Goal: Task Accomplishment & Management: Use online tool/utility

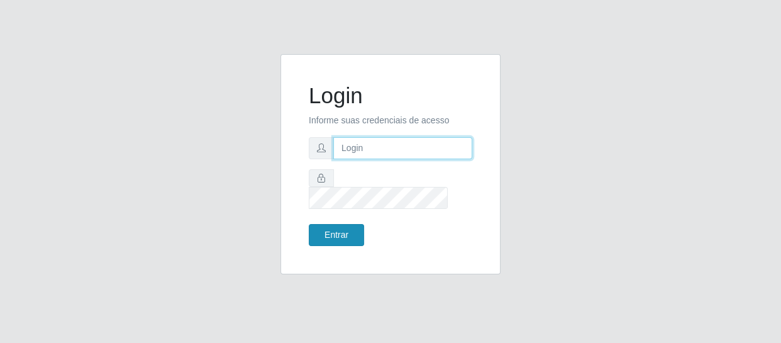
type input "[EMAIL_ADDRESS][DOMAIN_NAME]"
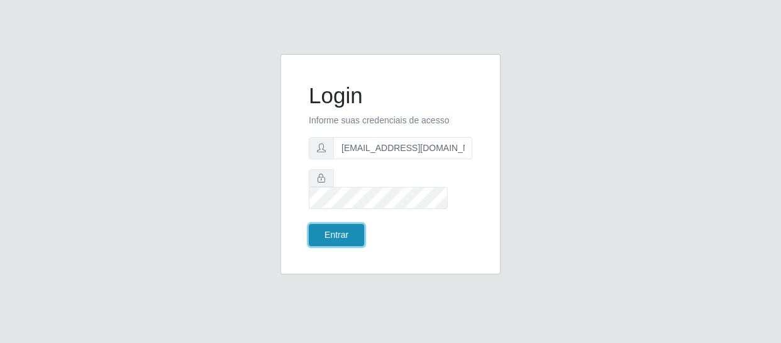
click at [330, 224] on button "Entrar" at bounding box center [336, 235] width 55 height 22
click at [339, 224] on button "Entrar" at bounding box center [336, 235] width 55 height 22
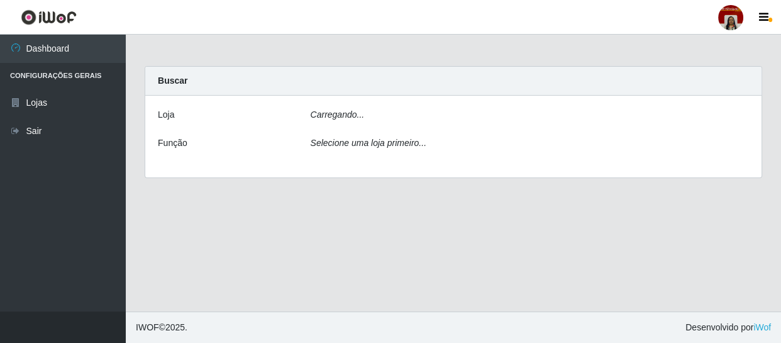
click at [340, 224] on main "Carregando... Buscar [PERSON_NAME]... Função Selecione uma loja primeiro..." at bounding box center [453, 173] width 655 height 277
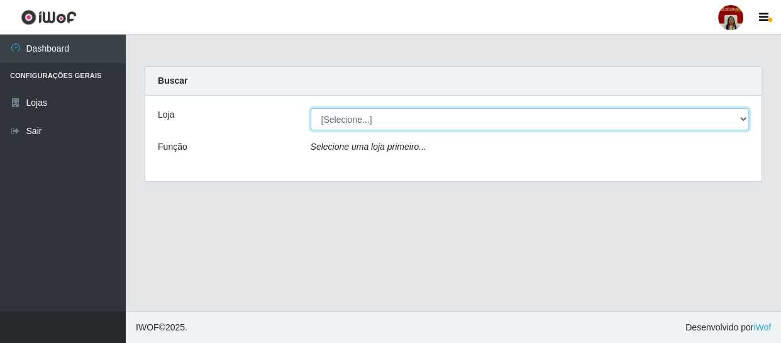
click at [377, 118] on select "[Selecione...] Mar Vermelho - Loja 04" at bounding box center [530, 119] width 439 height 22
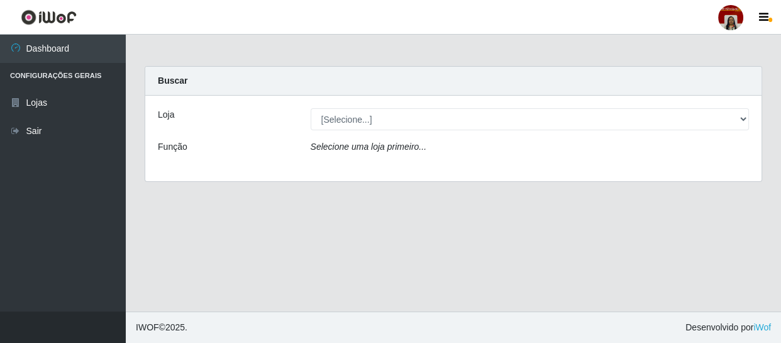
drag, startPoint x: 389, startPoint y: 164, endPoint x: 393, endPoint y: 158, distance: 6.8
click at [389, 163] on div "Loja [Selecione...] Mar Vermelho - Loja 04 Função Selecione uma loja primeiro..." at bounding box center [453, 139] width 616 height 86
drag, startPoint x: 402, startPoint y: 150, endPoint x: 412, endPoint y: 151, distance: 10.1
click at [402, 150] on icon "Selecione uma loja primeiro..." at bounding box center [369, 146] width 116 height 10
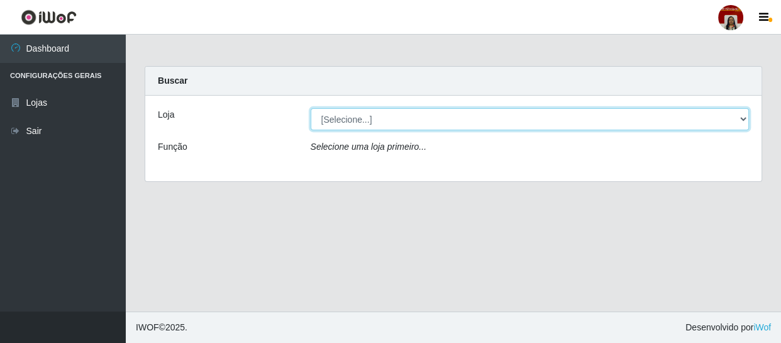
drag, startPoint x: 552, startPoint y: 125, endPoint x: 540, endPoint y: 125, distance: 11.3
click at [552, 125] on select "[Selecione...] Mar Vermelho - Loja 04" at bounding box center [530, 119] width 439 height 22
select select "251"
click at [311, 108] on select "[Selecione...] Mar Vermelho - Loja 04" at bounding box center [530, 119] width 439 height 22
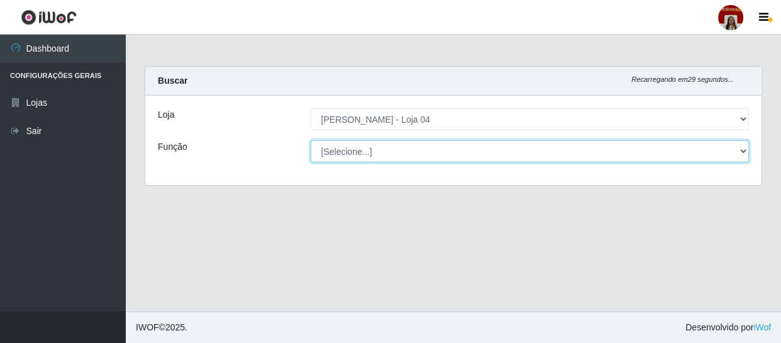
click at [552, 147] on select "[Selecione...] ASG ASG + ASG ++ Auxiliar de Depósito Auxiliar de Depósito + Aux…" at bounding box center [530, 151] width 439 height 22
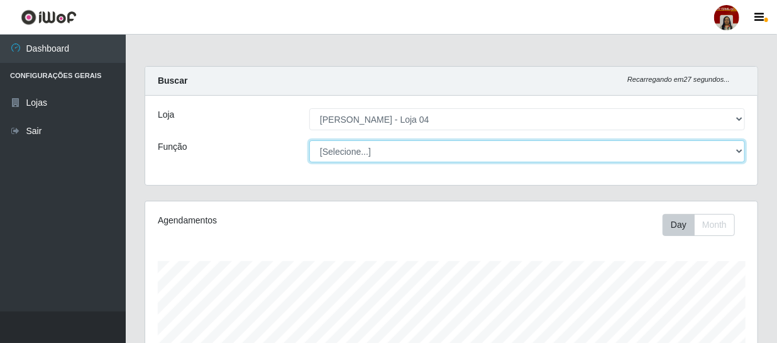
scroll to position [261, 613]
select select "112"
click at [309, 140] on select "[Selecione...] ASG ASG + ASG ++ Auxiliar de Depósito Auxiliar de Depósito + Aux…" at bounding box center [527, 151] width 436 height 22
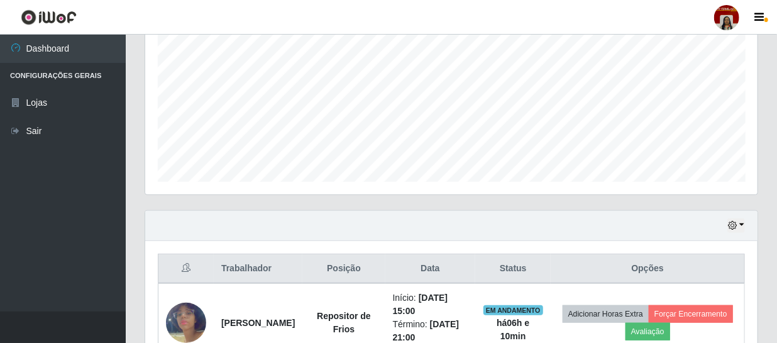
scroll to position [424, 0]
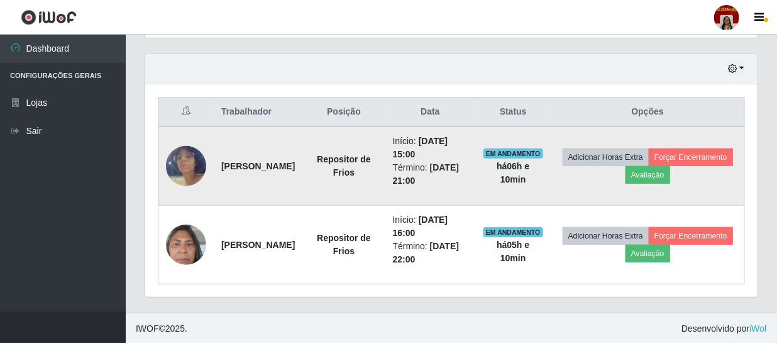
click at [182, 164] on img at bounding box center [186, 166] width 40 height 72
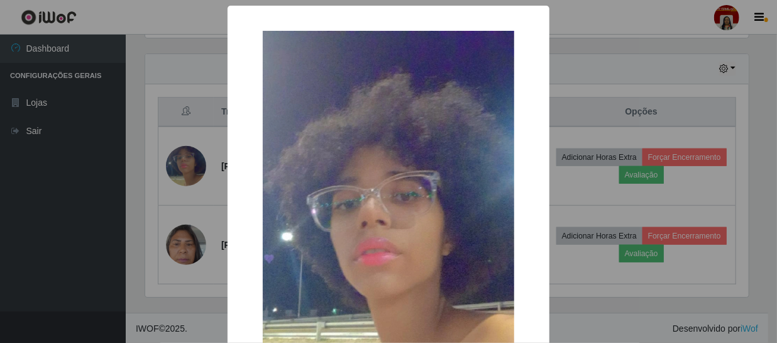
scroll to position [261, 607]
click at [132, 238] on div "× OK Cancel" at bounding box center [390, 171] width 781 height 343
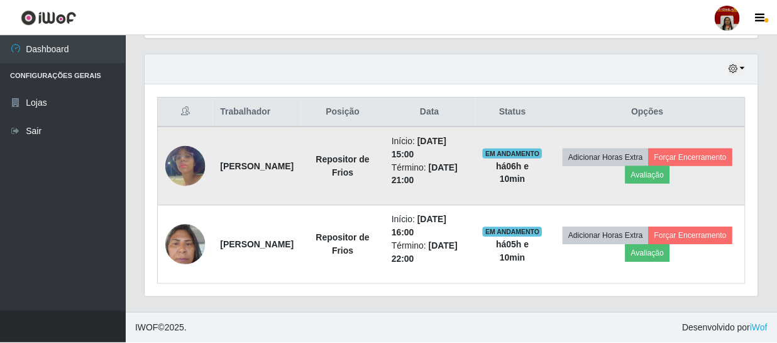
scroll to position [261, 613]
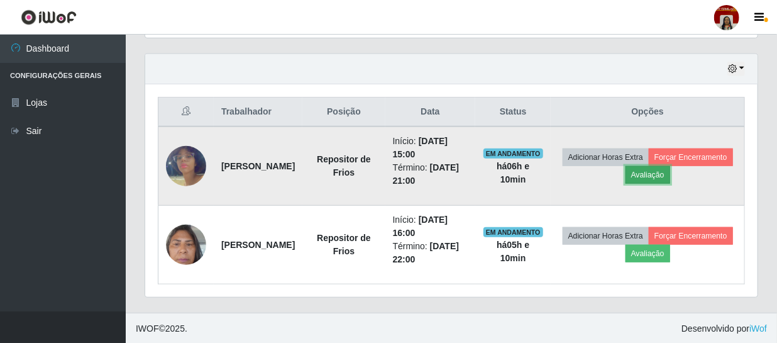
click at [670, 181] on button "Avaliação" at bounding box center [648, 175] width 45 height 18
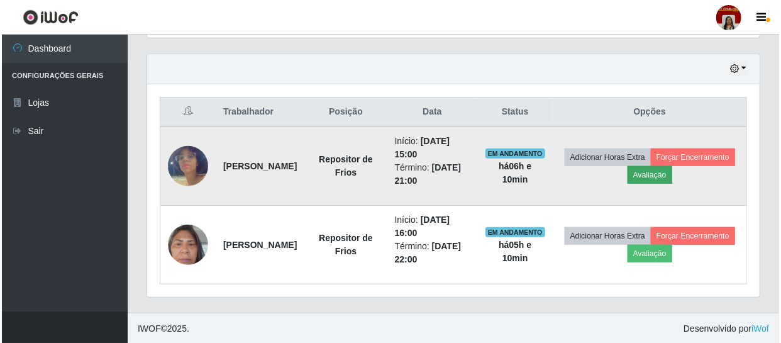
scroll to position [261, 607]
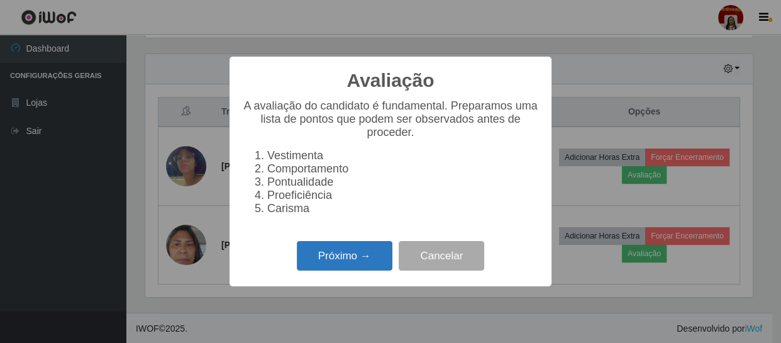
click at [363, 261] on button "Próximo →" at bounding box center [345, 256] width 96 height 30
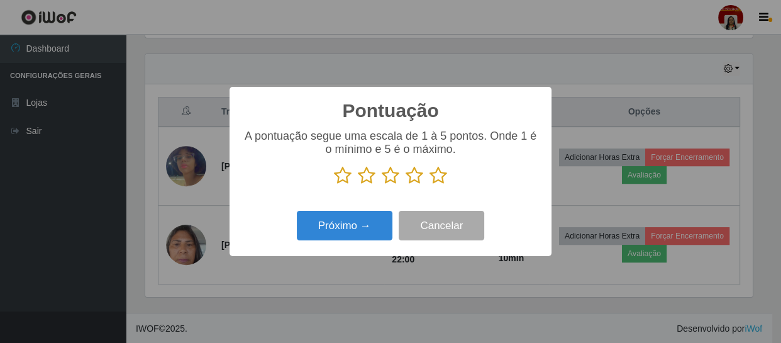
scroll to position [628609, 628262]
click at [449, 182] on p at bounding box center [390, 175] width 297 height 19
drag, startPoint x: 438, startPoint y: 176, endPoint x: 407, endPoint y: 199, distance: 38.2
click at [439, 176] on icon at bounding box center [439, 175] width 18 height 19
click at [430, 185] on input "radio" at bounding box center [430, 185] width 0 height 0
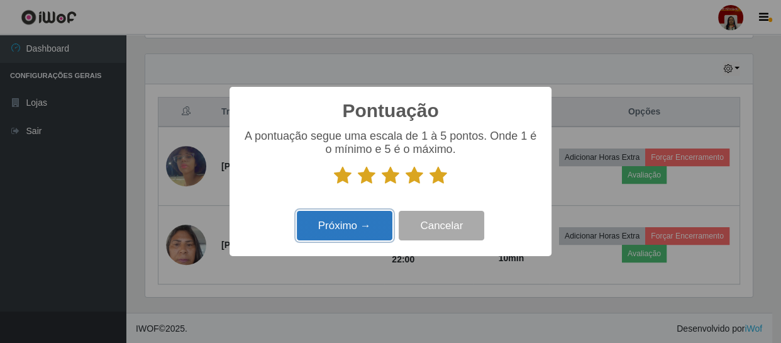
click at [365, 215] on button "Próximo →" at bounding box center [345, 226] width 96 height 30
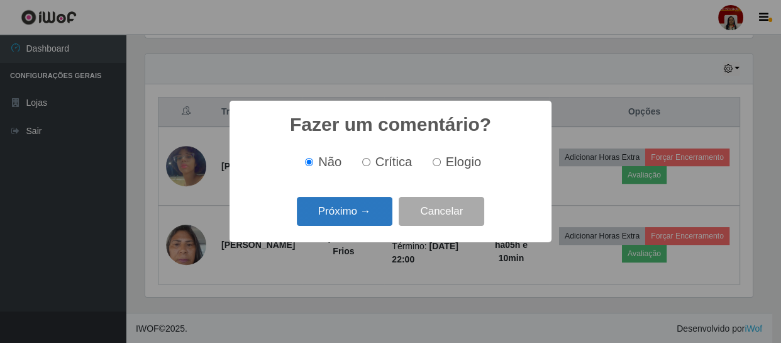
click at [352, 216] on button "Próximo →" at bounding box center [345, 212] width 96 height 30
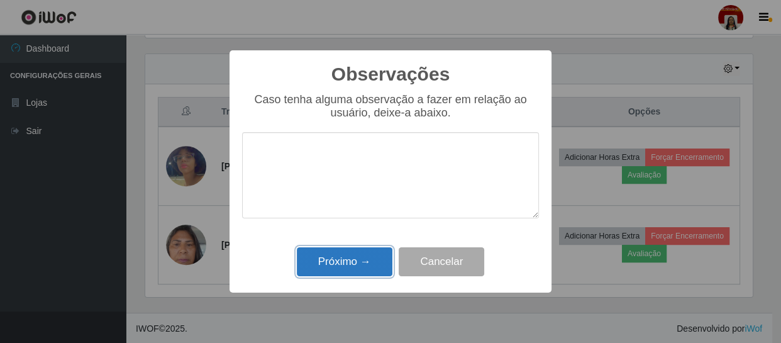
click at [374, 253] on button "Próximo →" at bounding box center [345, 262] width 96 height 30
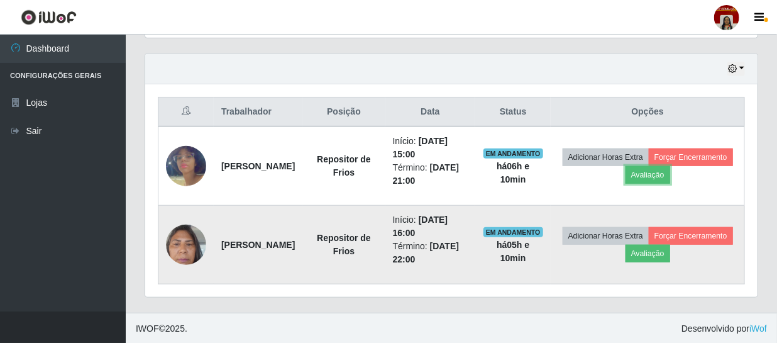
scroll to position [261, 613]
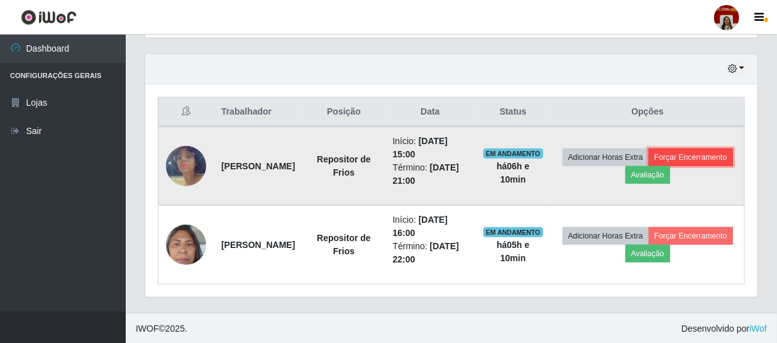
click at [649, 166] on button "Forçar Encerramento" at bounding box center [691, 157] width 84 height 18
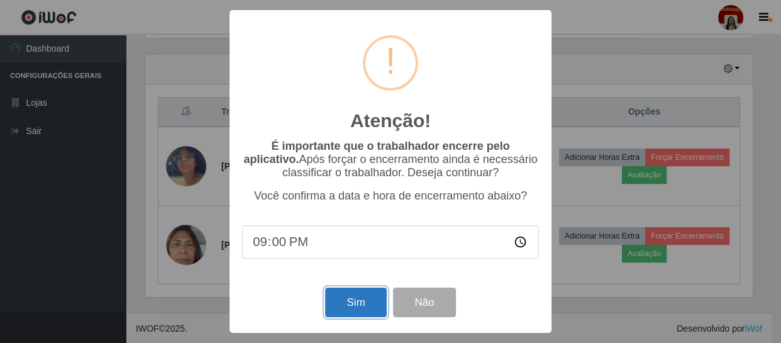
click at [358, 302] on button "Sim" at bounding box center [355, 302] width 61 height 30
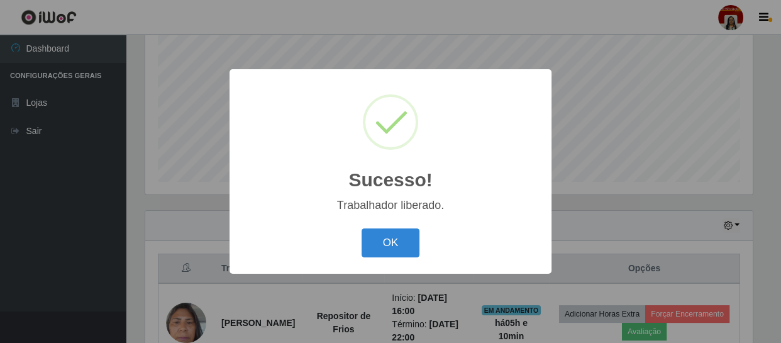
click at [402, 235] on button "OK" at bounding box center [391, 243] width 58 height 30
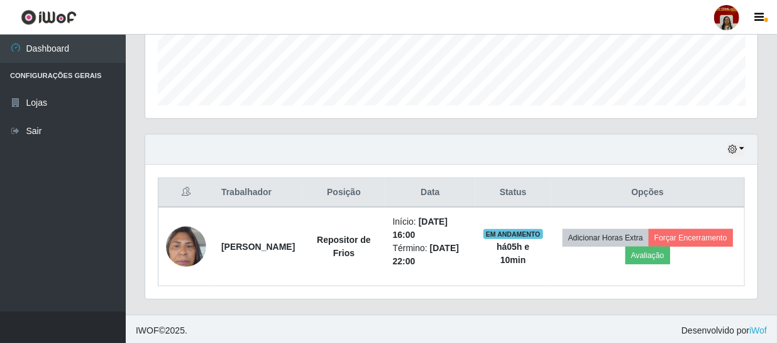
scroll to position [346, 0]
